Goal: Task Accomplishment & Management: Manage account settings

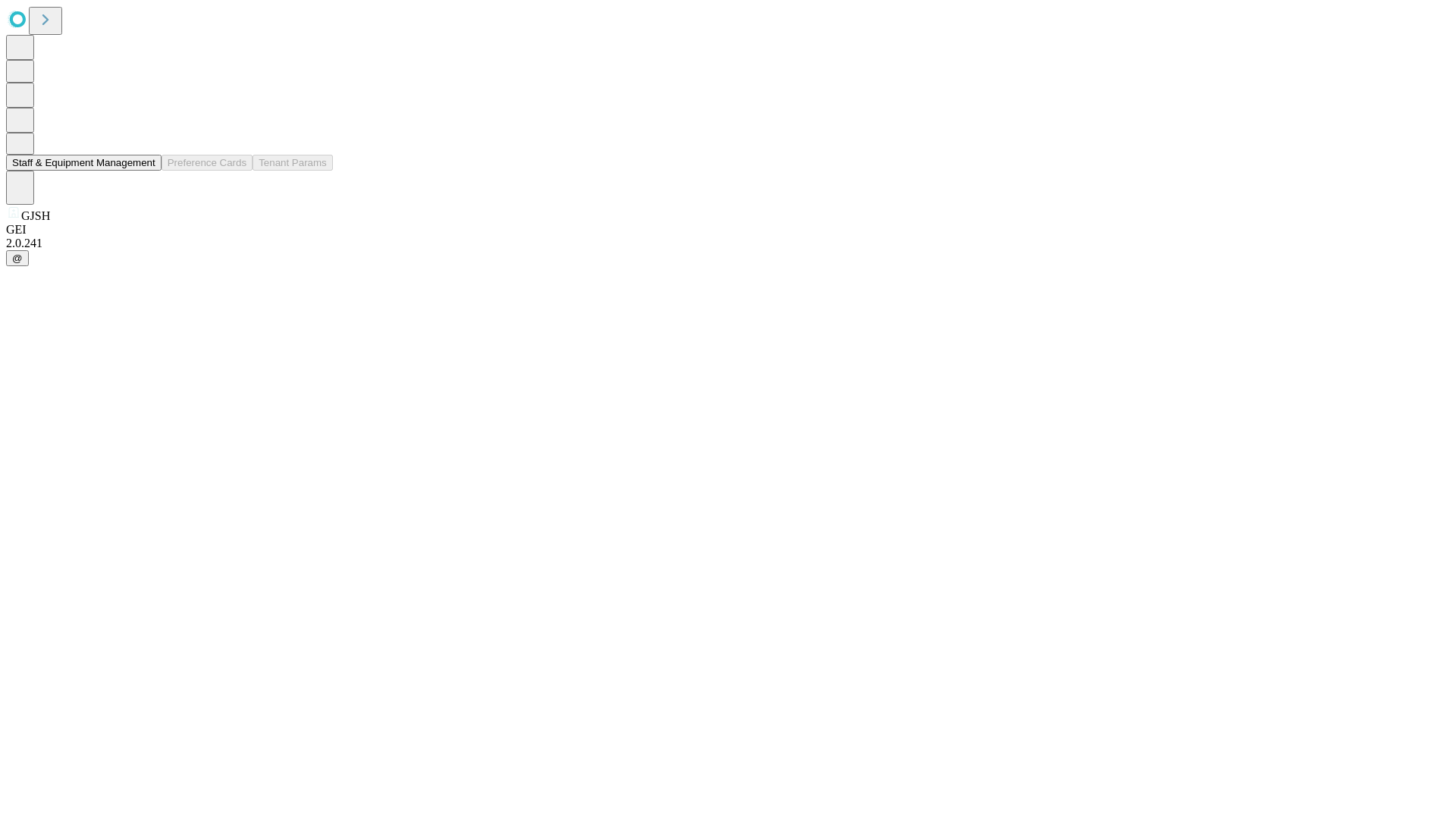
click at [145, 170] on button "Staff & Equipment Management" at bounding box center [83, 163] width 156 height 15
